Goal: Task Accomplishment & Management: Manage account settings

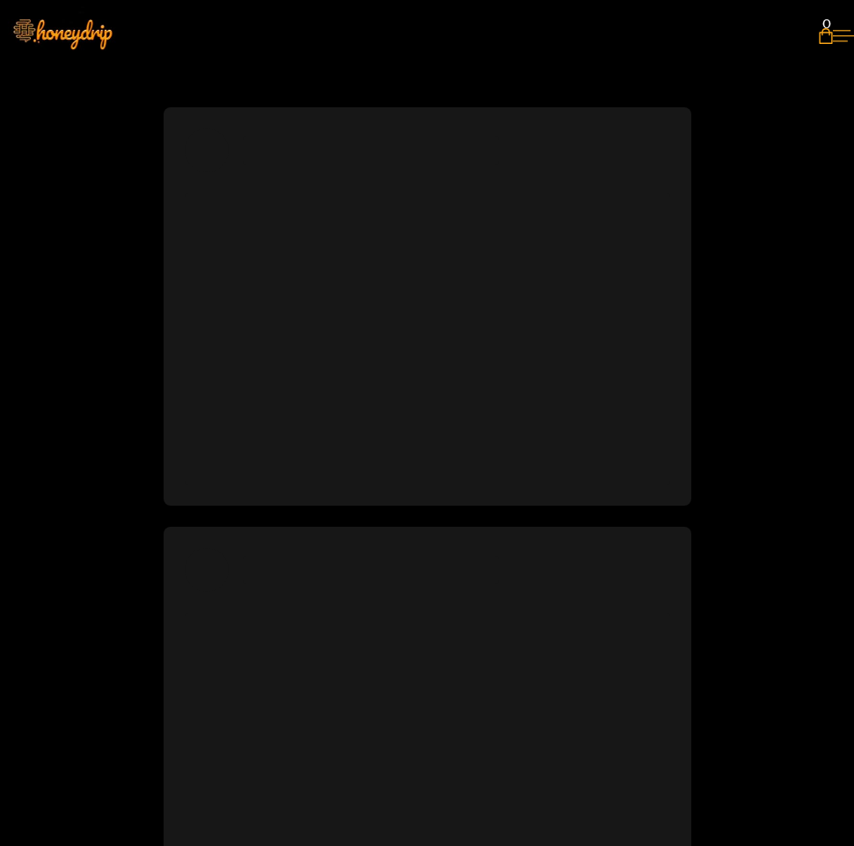
click at [833, 37] on icon at bounding box center [843, 35] width 21 height 11
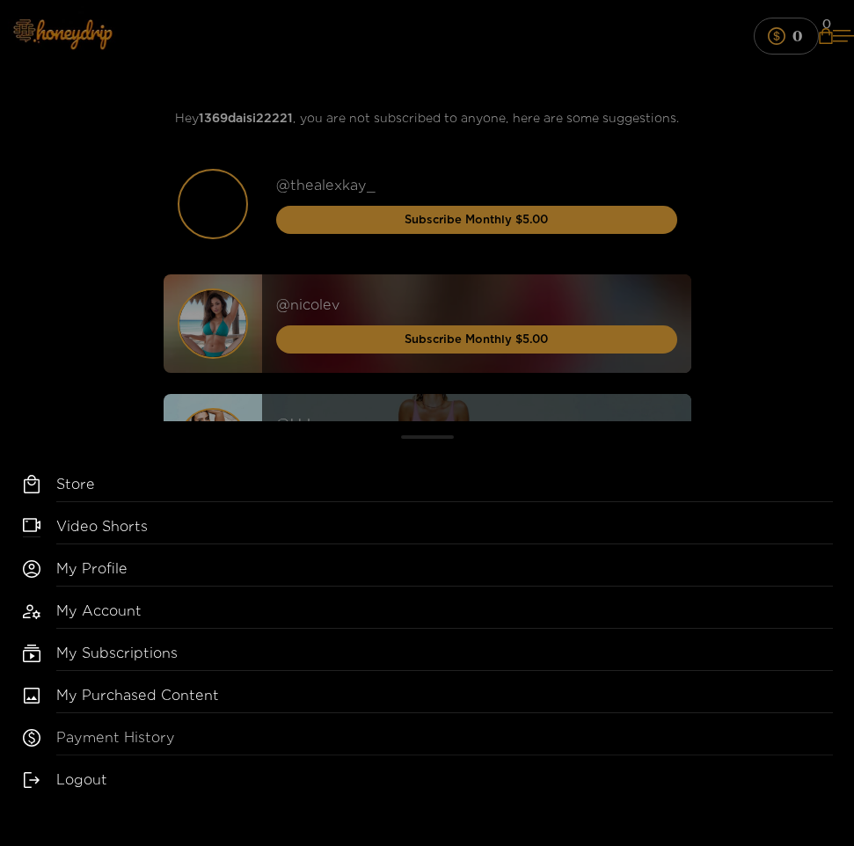
click at [145, 733] on link "Payment History" at bounding box center [444, 741] width 777 height 28
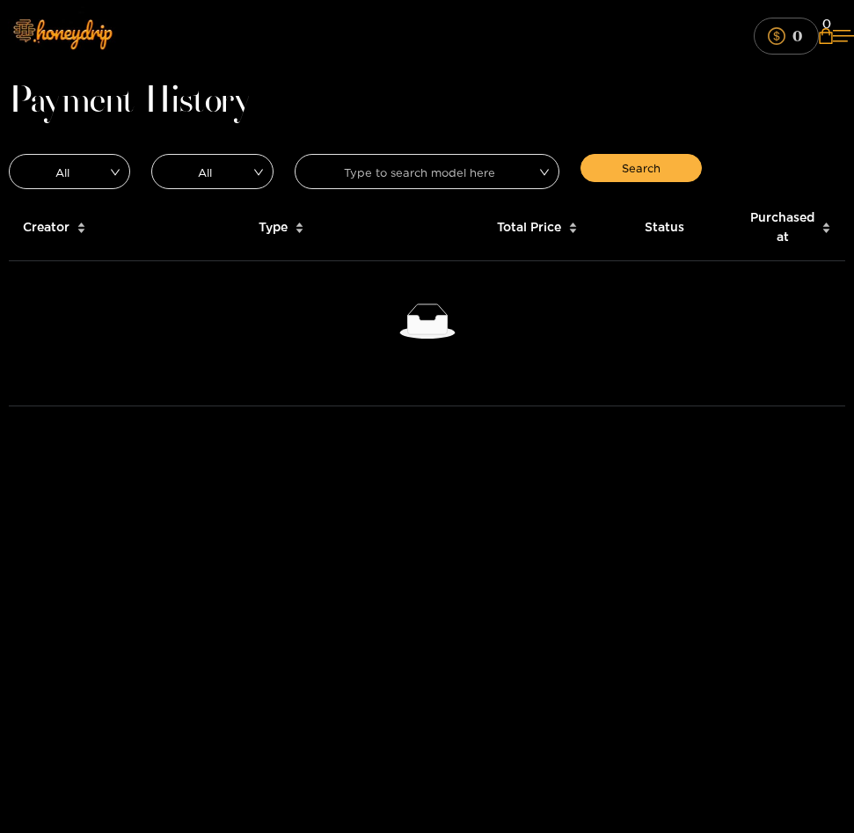
drag, startPoint x: 693, startPoint y: 32, endPoint x: 705, endPoint y: 32, distance: 11.4
click at [754, 32] on button "0" at bounding box center [786, 36] width 65 height 36
